Goal: Information Seeking & Learning: Check status

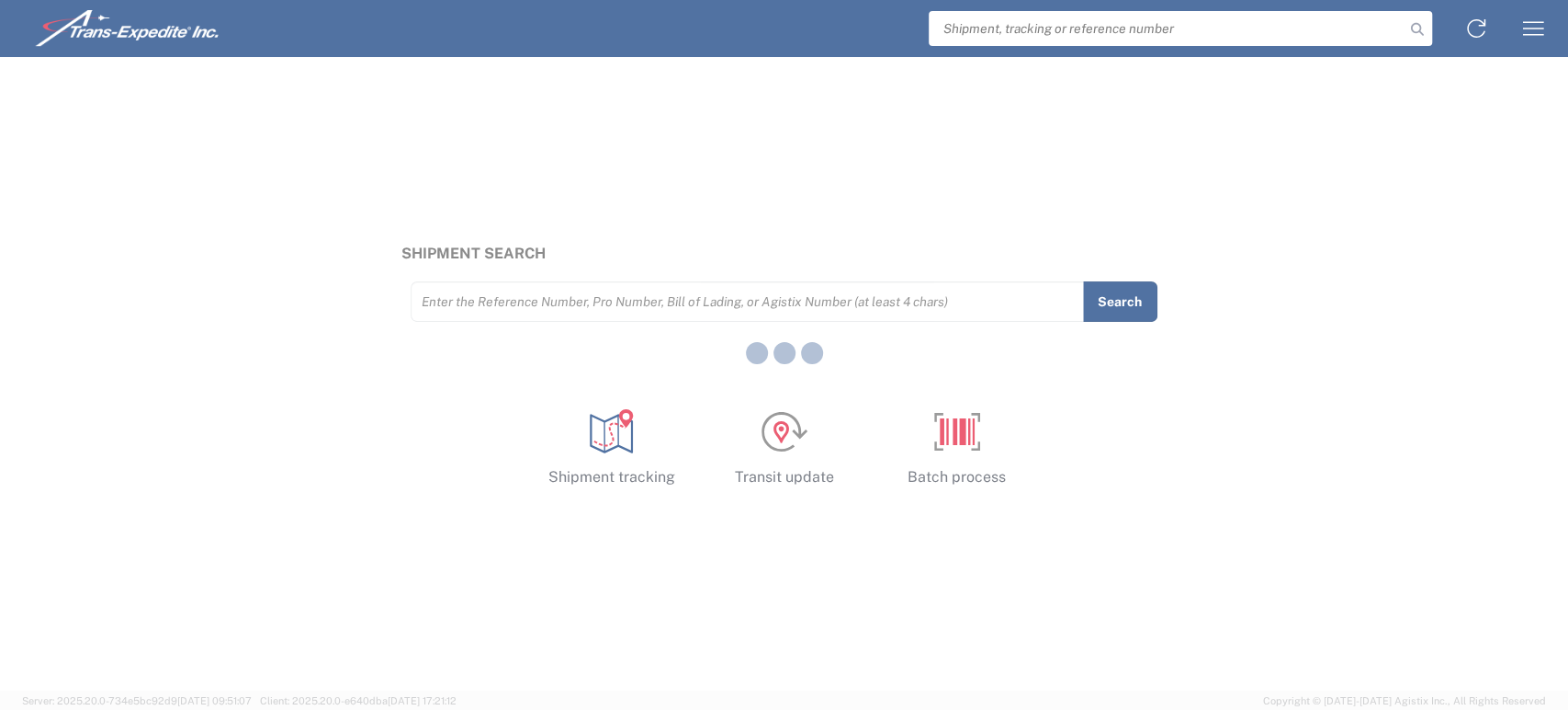
click at [797, 316] on div at bounding box center [784, 355] width 1568 height 710
click at [814, 305] on div at bounding box center [784, 355] width 1568 height 710
click at [823, 304] on div at bounding box center [784, 355] width 1568 height 710
click at [1095, 34] on div at bounding box center [784, 355] width 1568 height 710
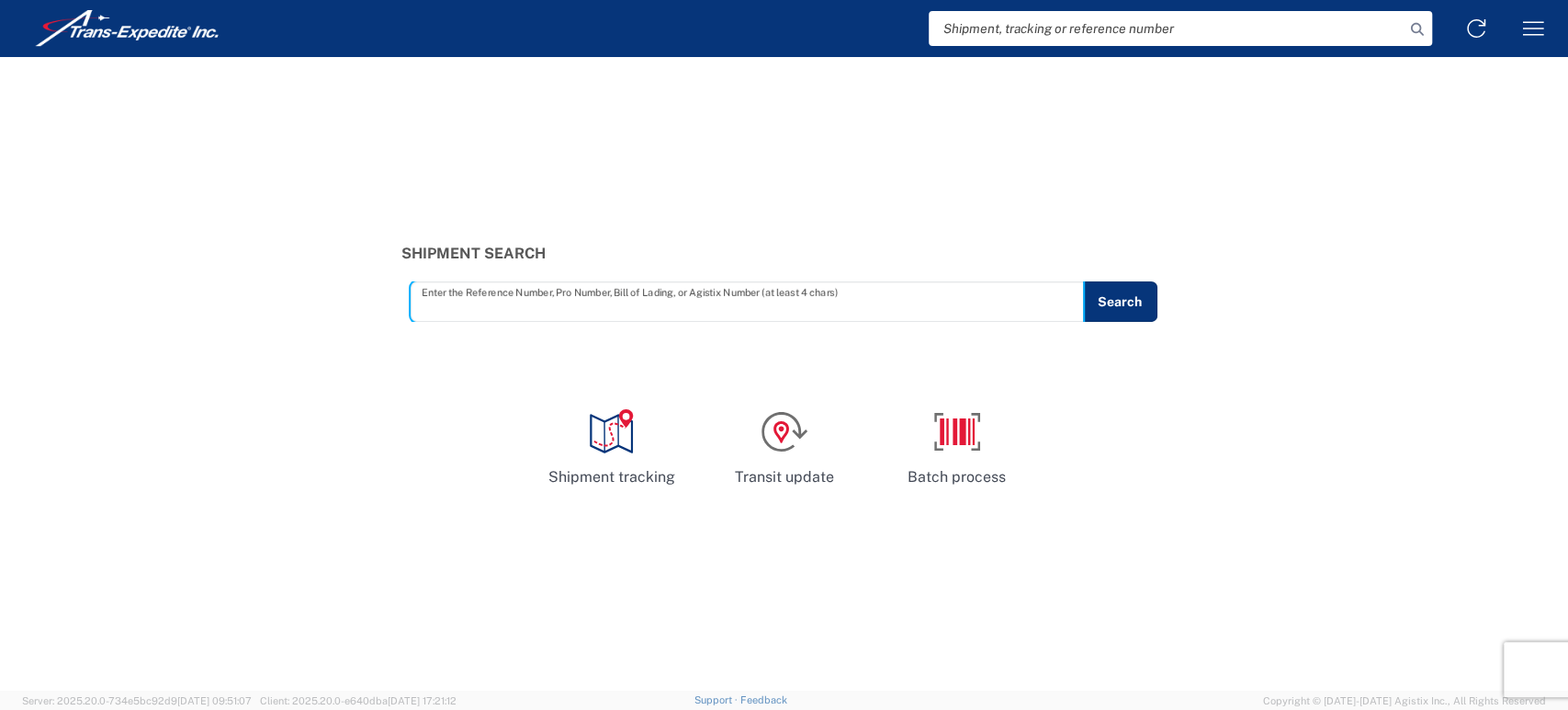
click at [698, 301] on input "text" at bounding box center [747, 302] width 651 height 32
paste input "1024785209"
click at [1107, 306] on button "Search" at bounding box center [1119, 301] width 75 height 41
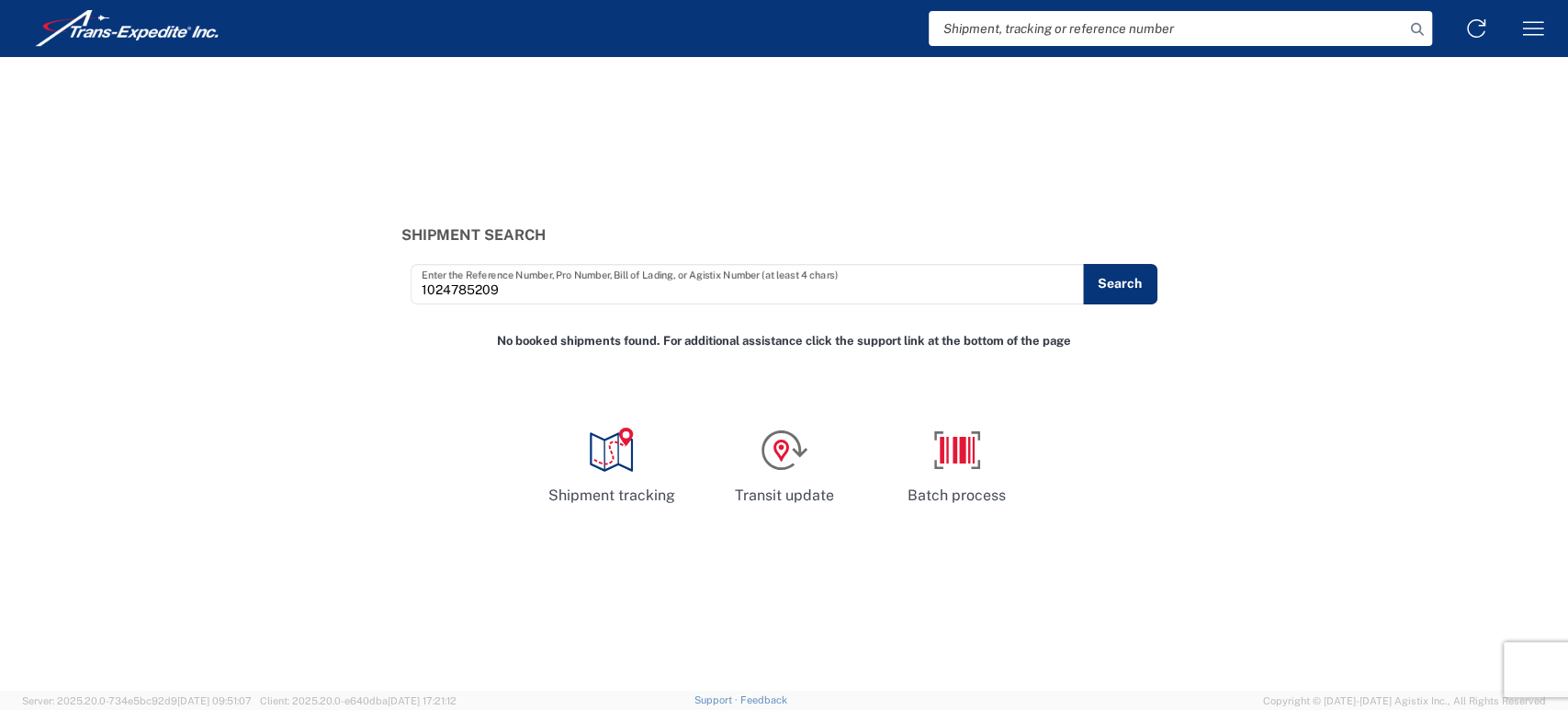
click at [513, 282] on input "1024785209" at bounding box center [747, 283] width 651 height 32
drag, startPoint x: 513, startPoint y: 282, endPoint x: 231, endPoint y: 298, distance: 282.5
click at [235, 298] on div "Shipment Search 1024785209 Enter the Reference Number, Pro Number, Bill of Ladi…" at bounding box center [784, 265] width 1568 height 77
paste input "375036490"
type input "375036490"
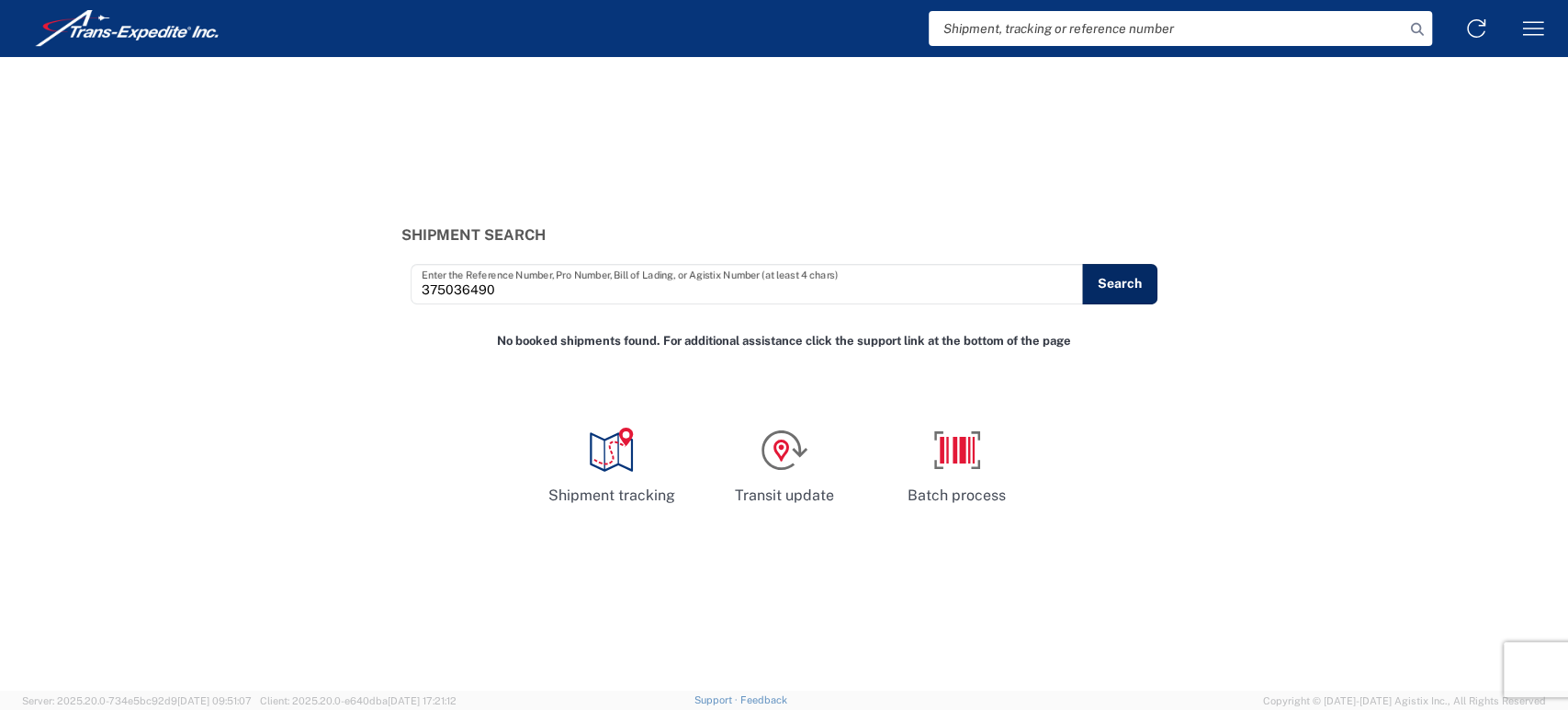
click at [1137, 281] on button "Search" at bounding box center [1119, 284] width 75 height 41
click at [1124, 282] on button "Search" at bounding box center [1119, 284] width 75 height 41
click at [1161, 18] on input "search" at bounding box center [1167, 28] width 476 height 35
paste input "375036490"
click at [1416, 24] on icon at bounding box center [1417, 30] width 26 height 26
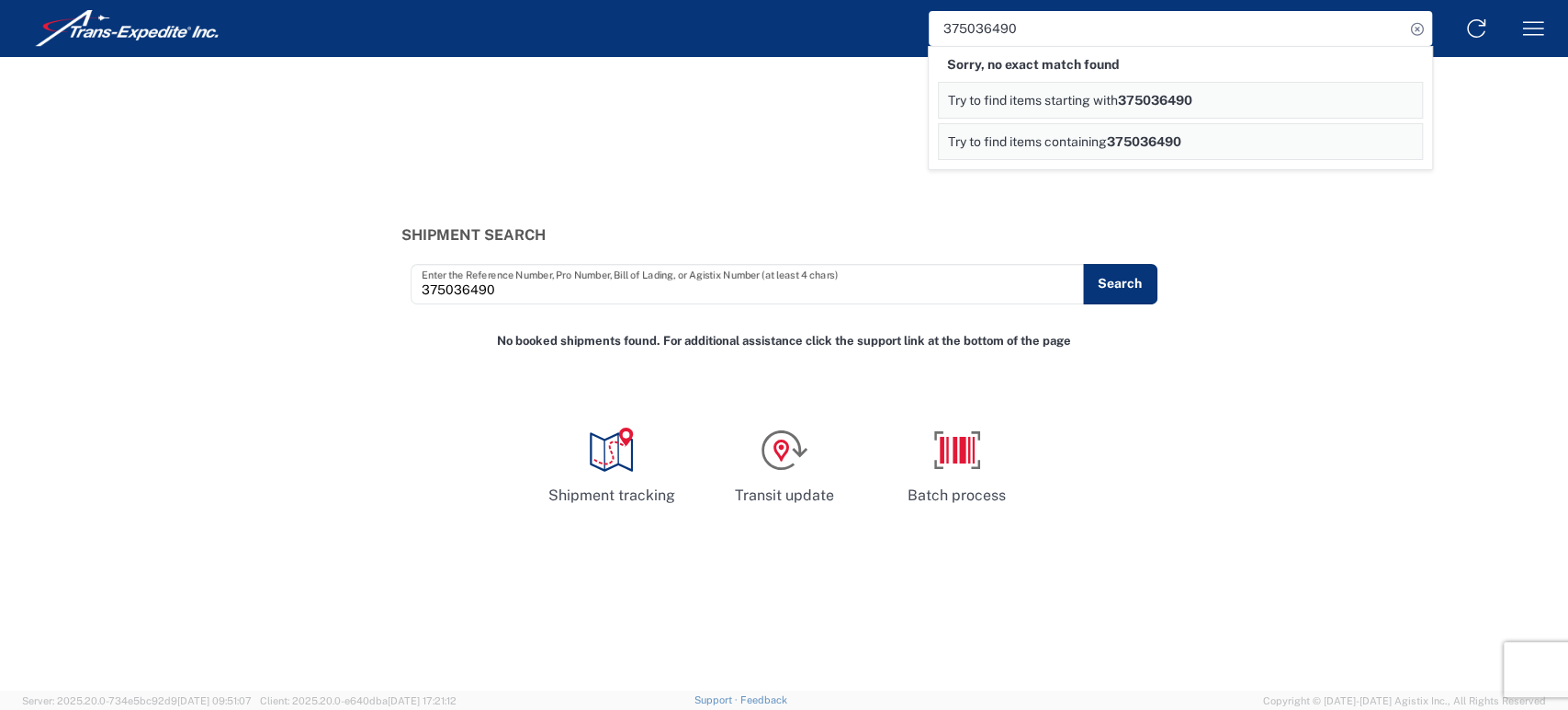
drag, startPoint x: 1066, startPoint y: 32, endPoint x: 598, endPoint y: 13, distance: 468.4
click at [598, 13] on div "375036490 Sorry, no exact match found Try to find items starting with 375036490…" at bounding box center [930, 28] width 1264 height 44
paste input "1024785209"
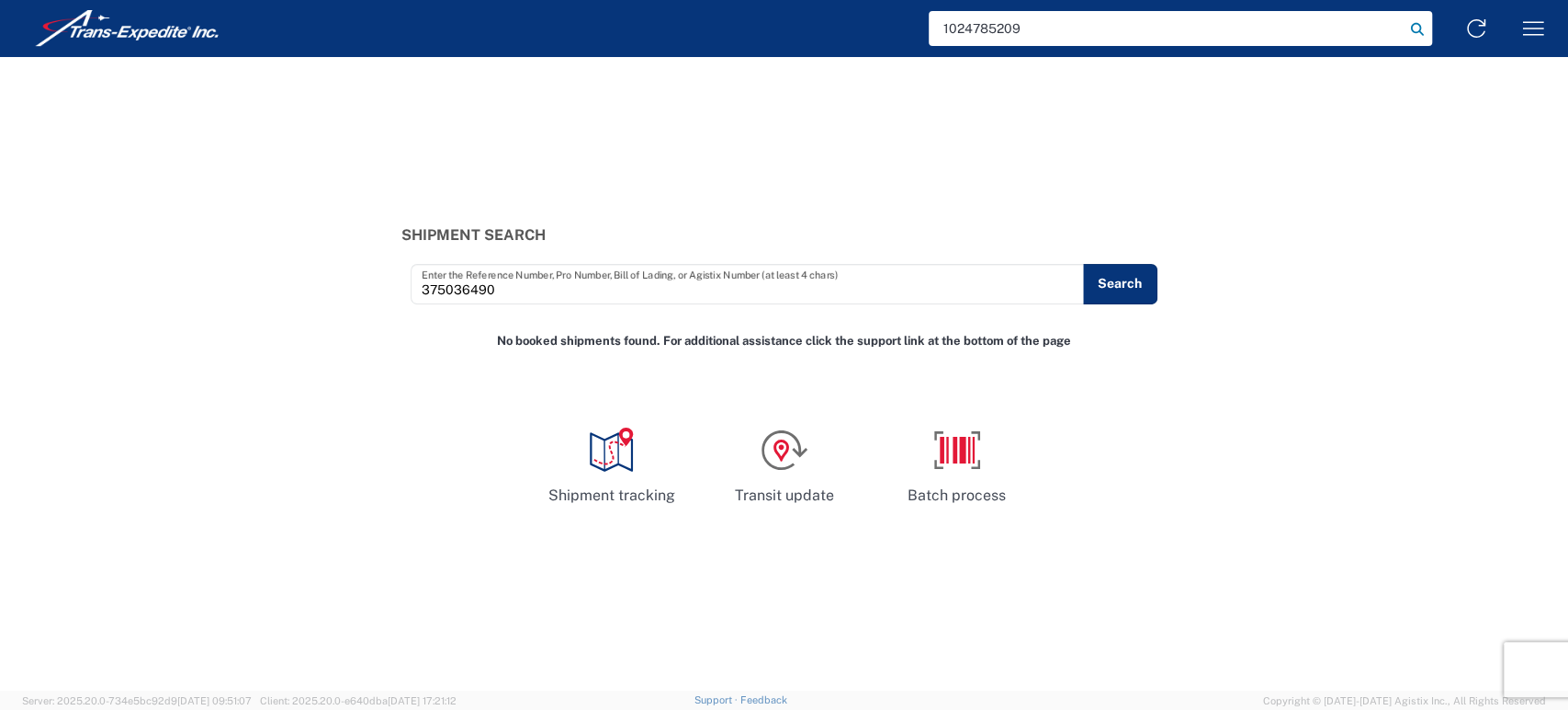
click at [1415, 22] on icon at bounding box center [1417, 30] width 26 height 26
type input "1024785209"
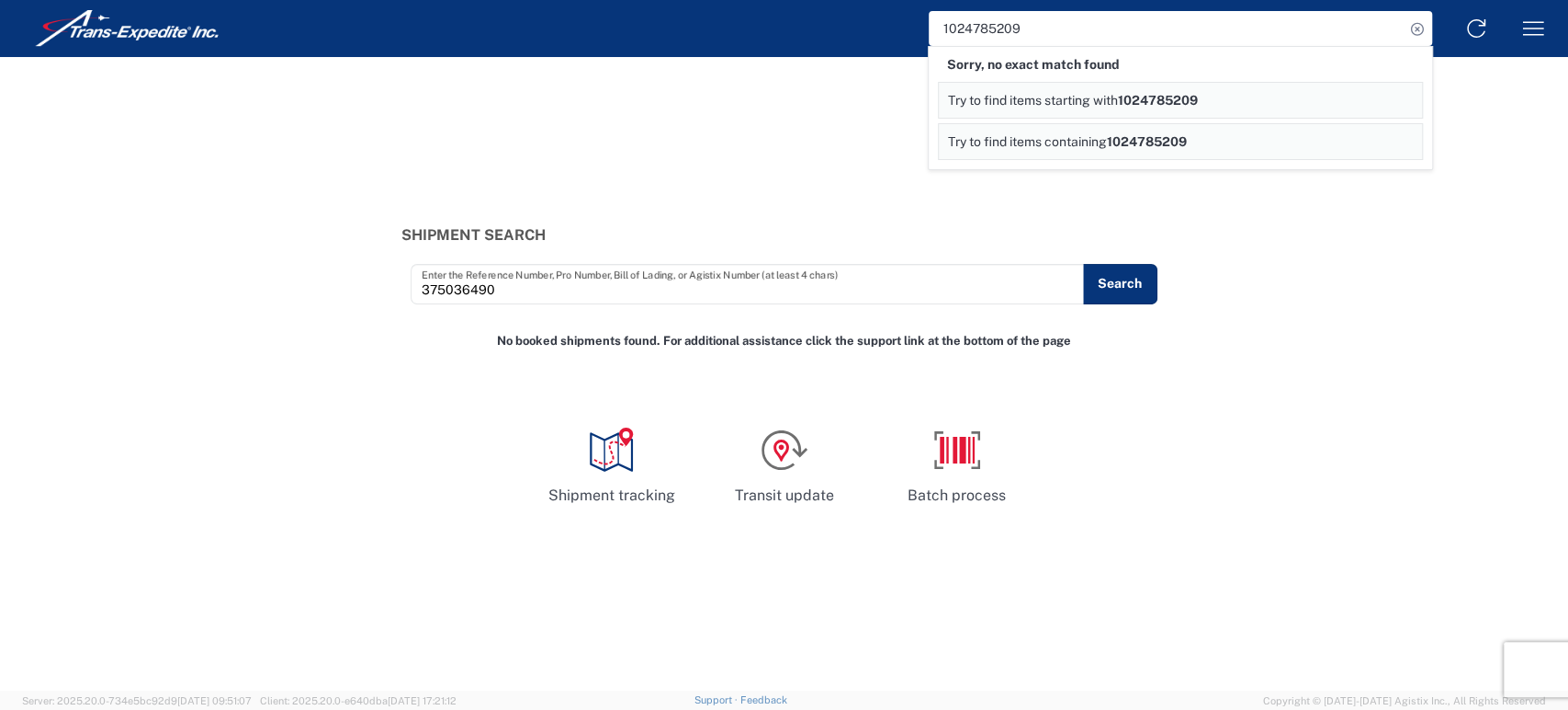
click at [1288, 271] on div "Shipment Search 375036490 Enter the Reference Number, Pro Number, Bill of Ladin…" at bounding box center [784, 265] width 1568 height 77
